Goal: Task Accomplishment & Management: Manage account settings

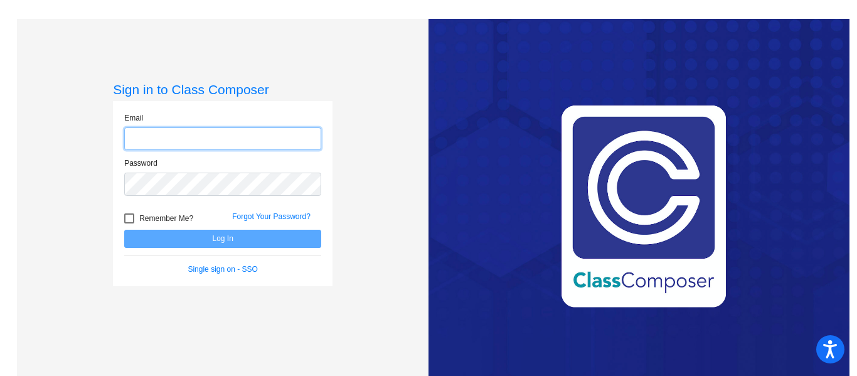
type input "[EMAIL_ADDRESS][DOMAIN_NAME]"
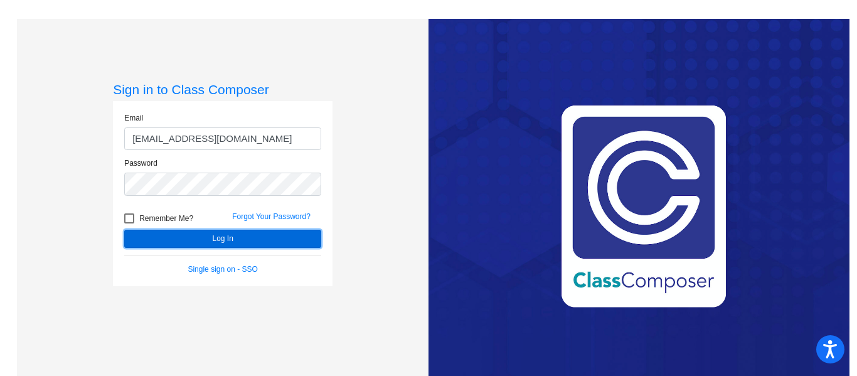
click at [174, 241] on button "Log In" at bounding box center [222, 239] width 197 height 18
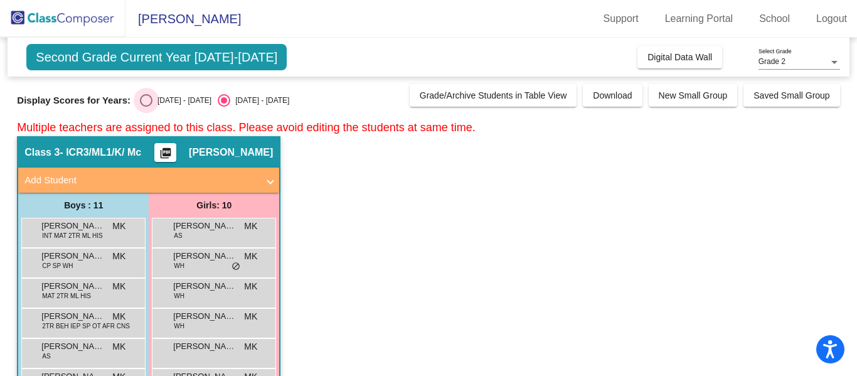
click at [142, 97] on div "Select an option" at bounding box center [146, 100] width 13 height 13
click at [146, 107] on input "[DATE] - [DATE]" at bounding box center [146, 107] width 1 height 1
radio input "true"
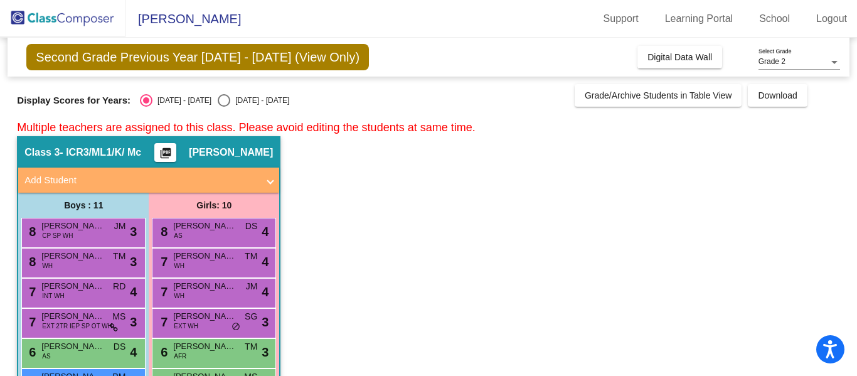
click at [218, 99] on div "Select an option" at bounding box center [224, 100] width 13 height 13
click at [223, 107] on input "[DATE] - [DATE]" at bounding box center [223, 107] width 1 height 1
radio input "true"
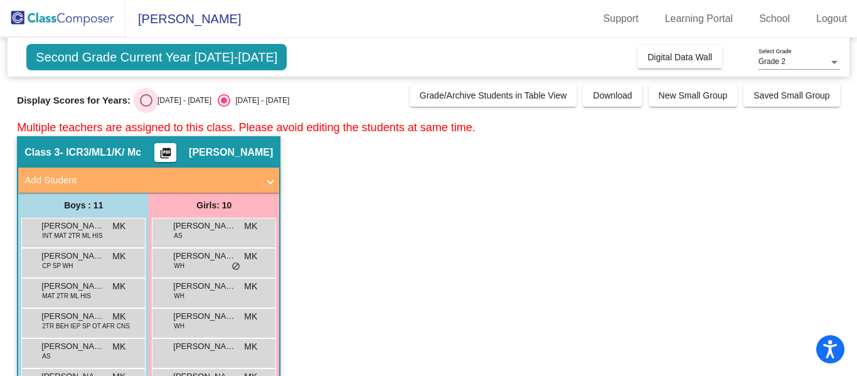
click at [140, 100] on div "Select an option" at bounding box center [146, 100] width 13 height 13
click at [146, 107] on input "[DATE] - [DATE]" at bounding box center [146, 107] width 1 height 1
radio input "true"
